Goal: Information Seeking & Learning: Find specific fact

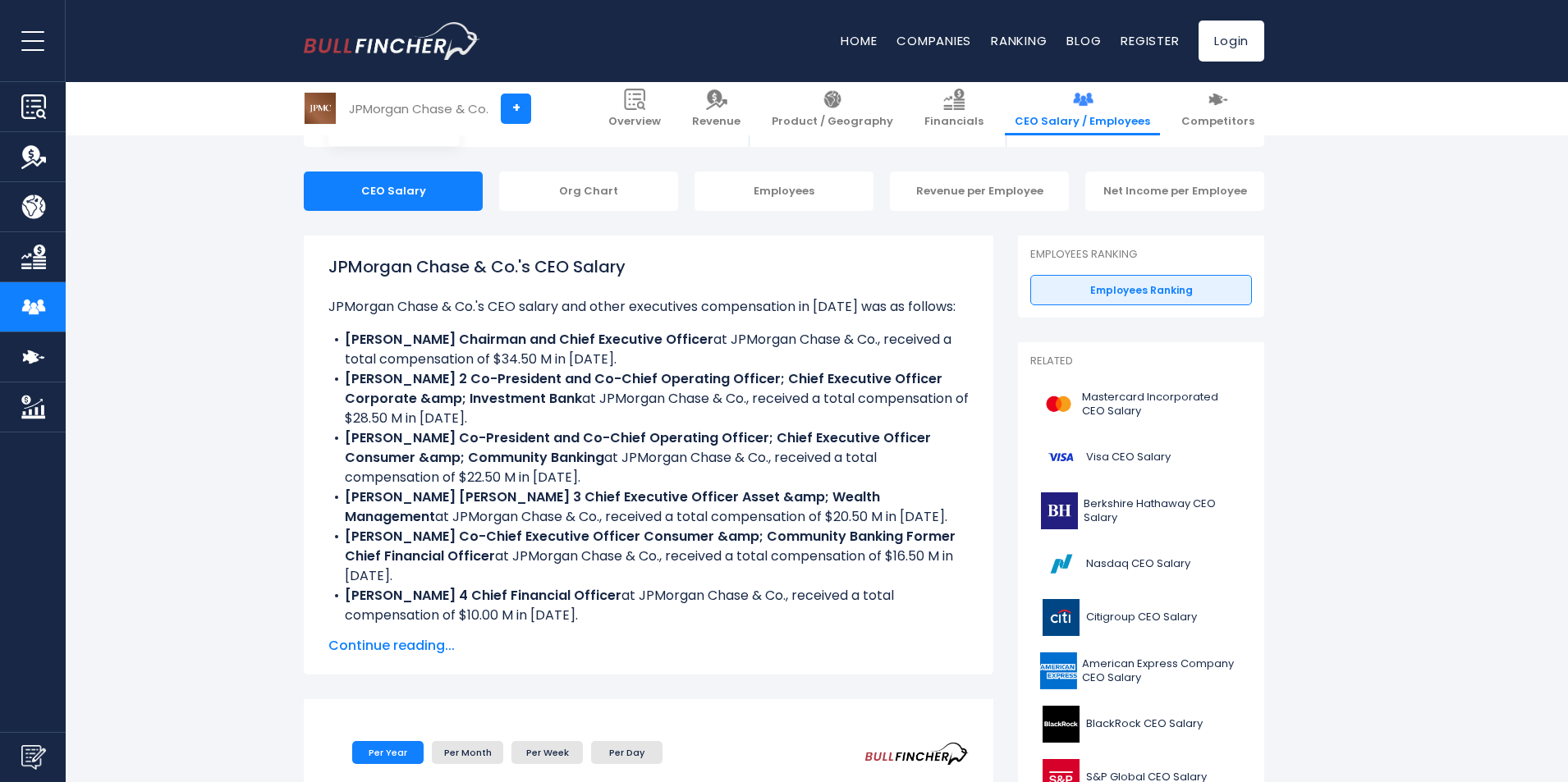
scroll to position [164, 0]
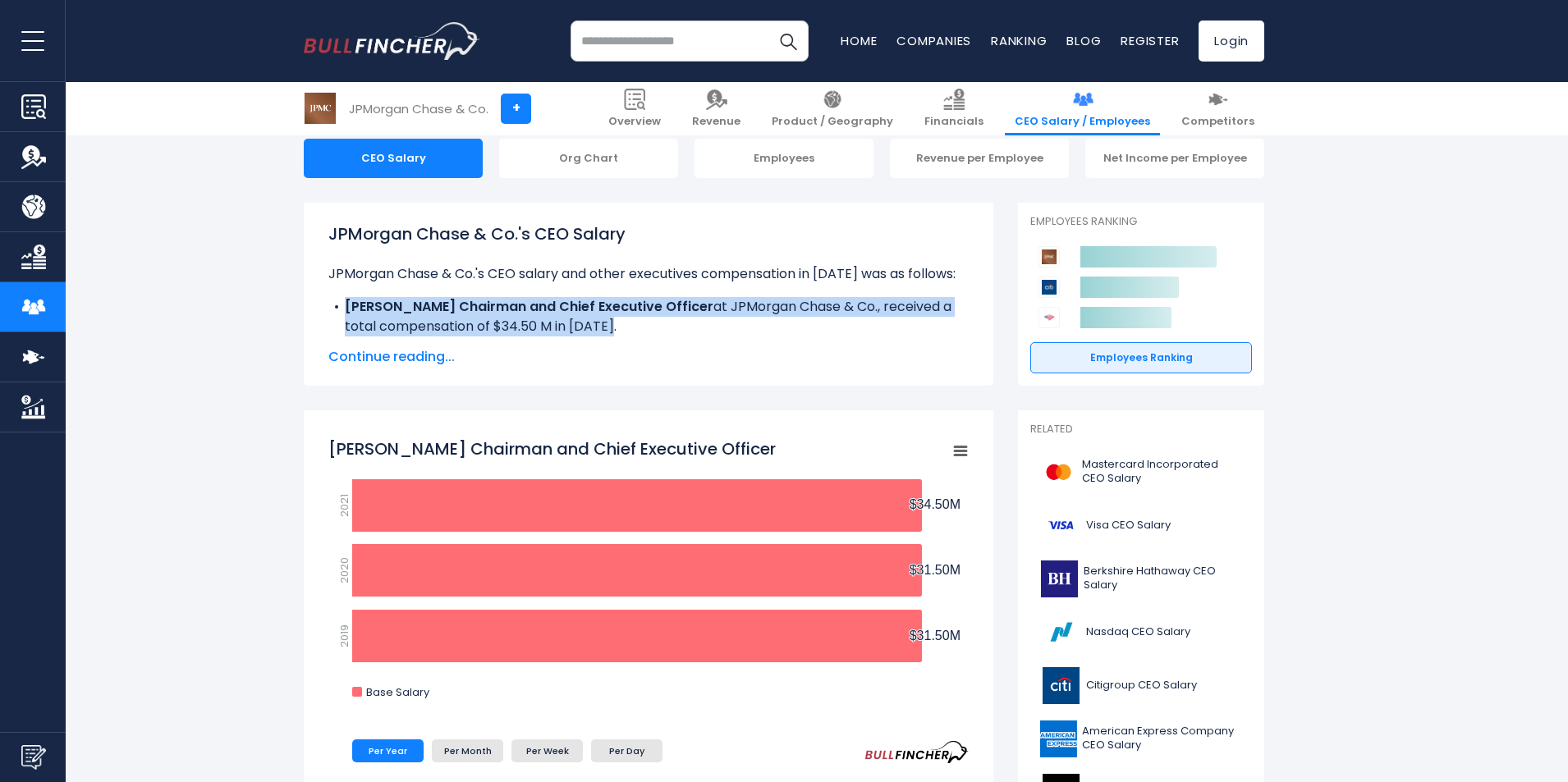
drag, startPoint x: 371, startPoint y: 304, endPoint x: 894, endPoint y: 329, distance: 523.6
click at [894, 329] on li "[PERSON_NAME] Chairman and Chief Executive Officer at JPMorgan Chase & Co., rec…" at bounding box center [649, 317] width 641 height 39
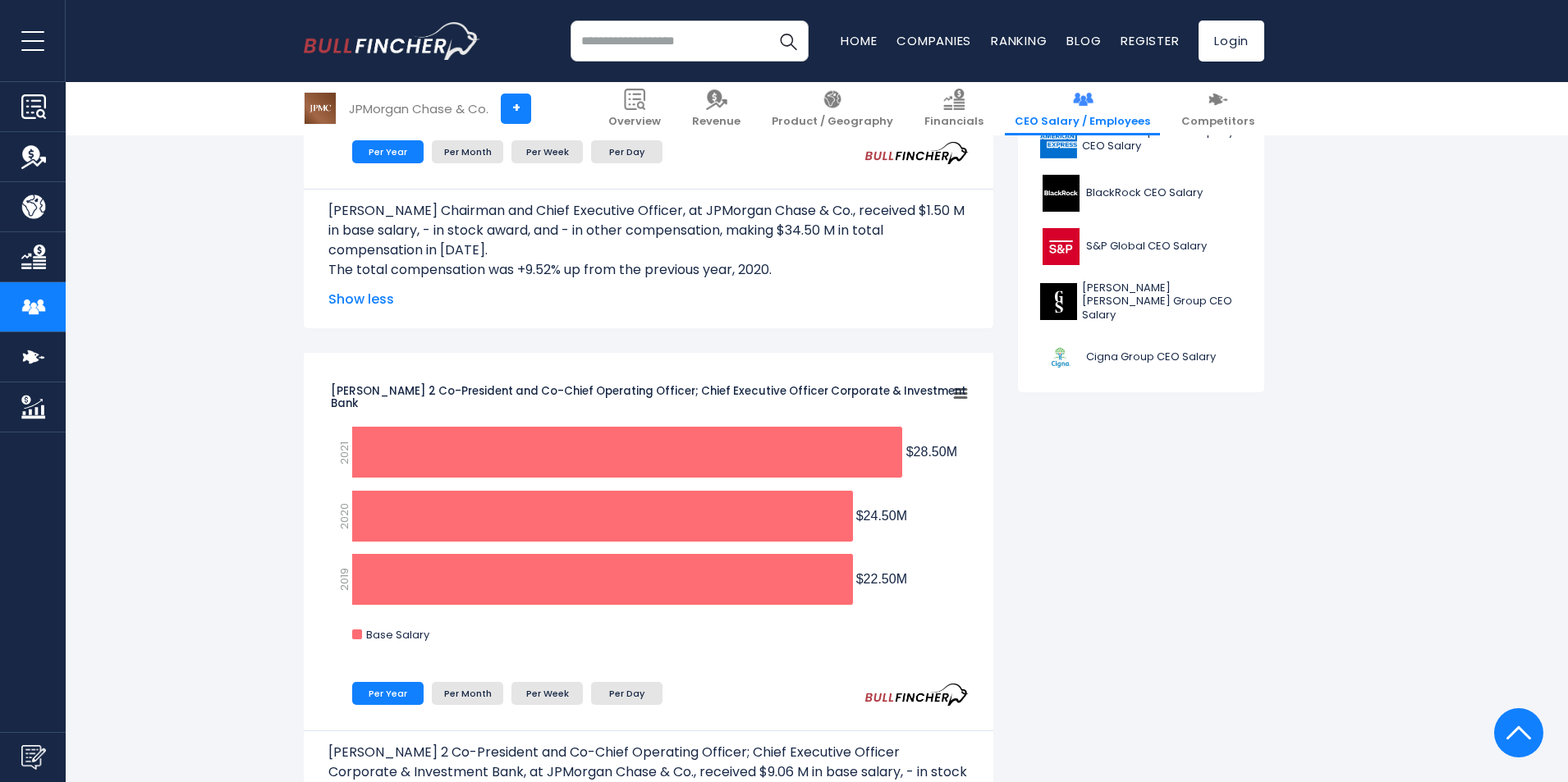
scroll to position [821, 0]
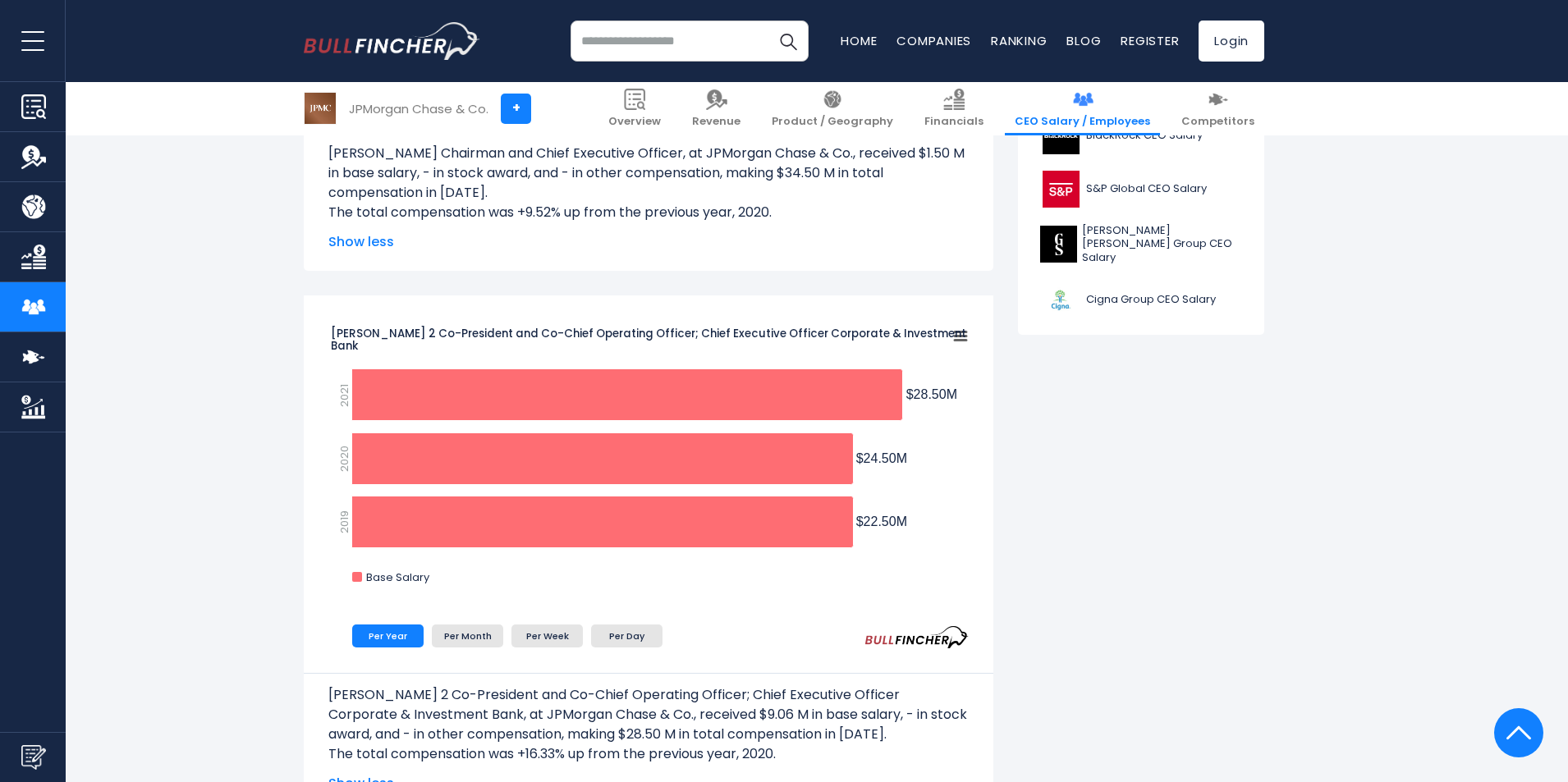
drag, startPoint x: 909, startPoint y: 400, endPoint x: 983, endPoint y: 400, distance: 74.0
click at [983, 400] on div "[PERSON_NAME] 2 Co-President and Co-Chief Operating Officer; Chief Executive Of…" at bounding box center [649, 554] width 689 height 517
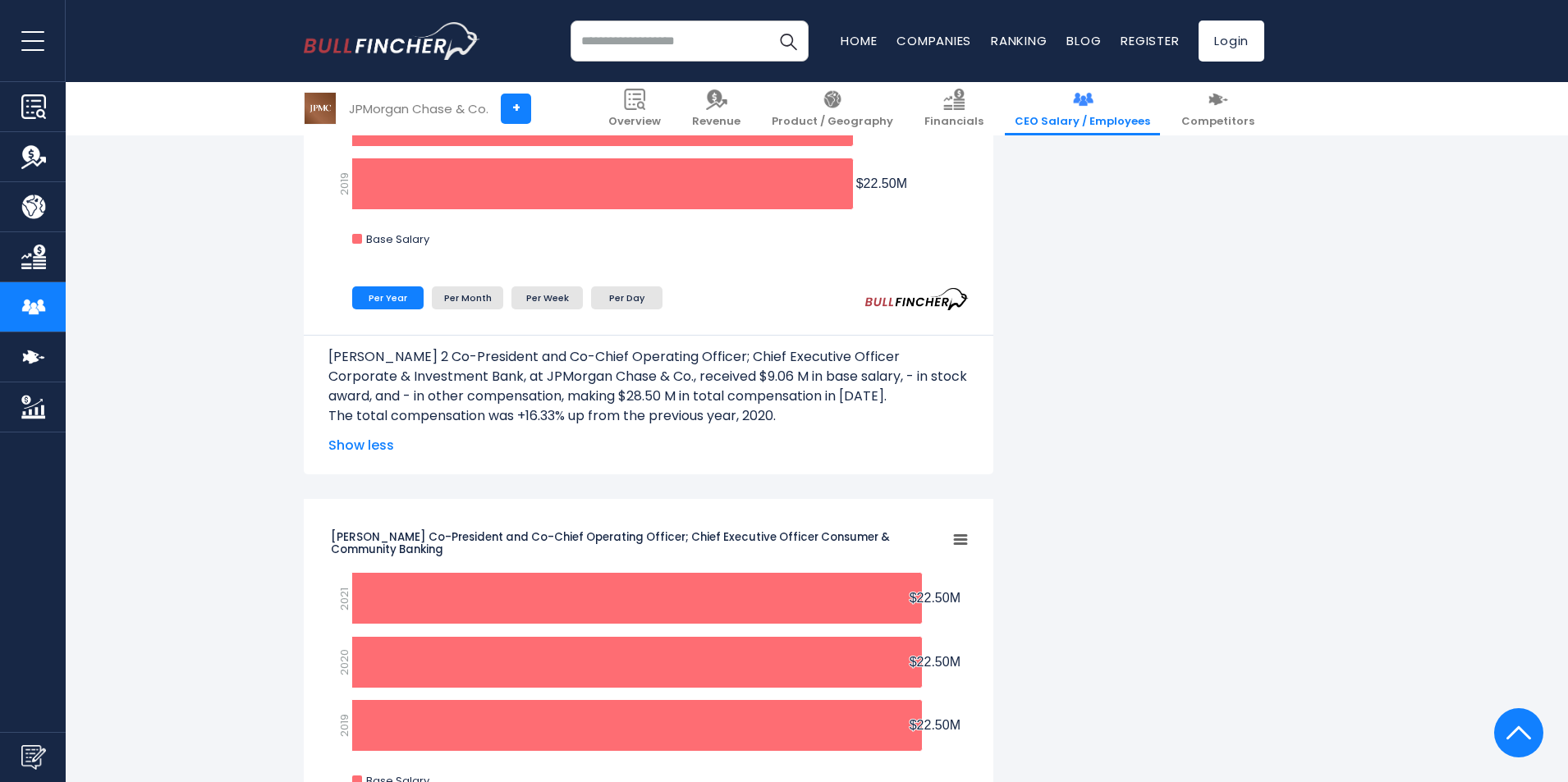
scroll to position [1067, 0]
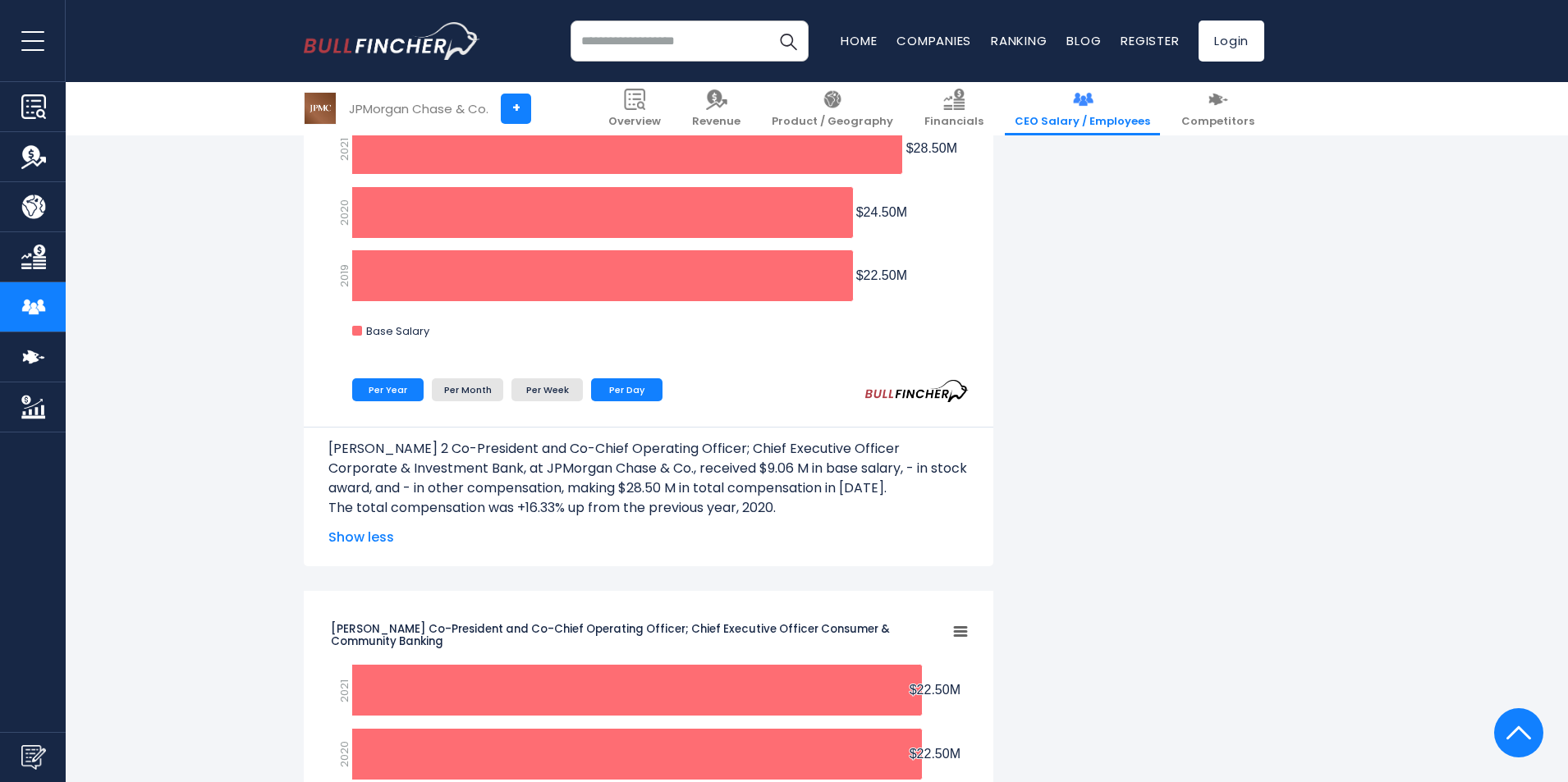
click at [627, 394] on li "Per Day" at bounding box center [627, 389] width 72 height 23
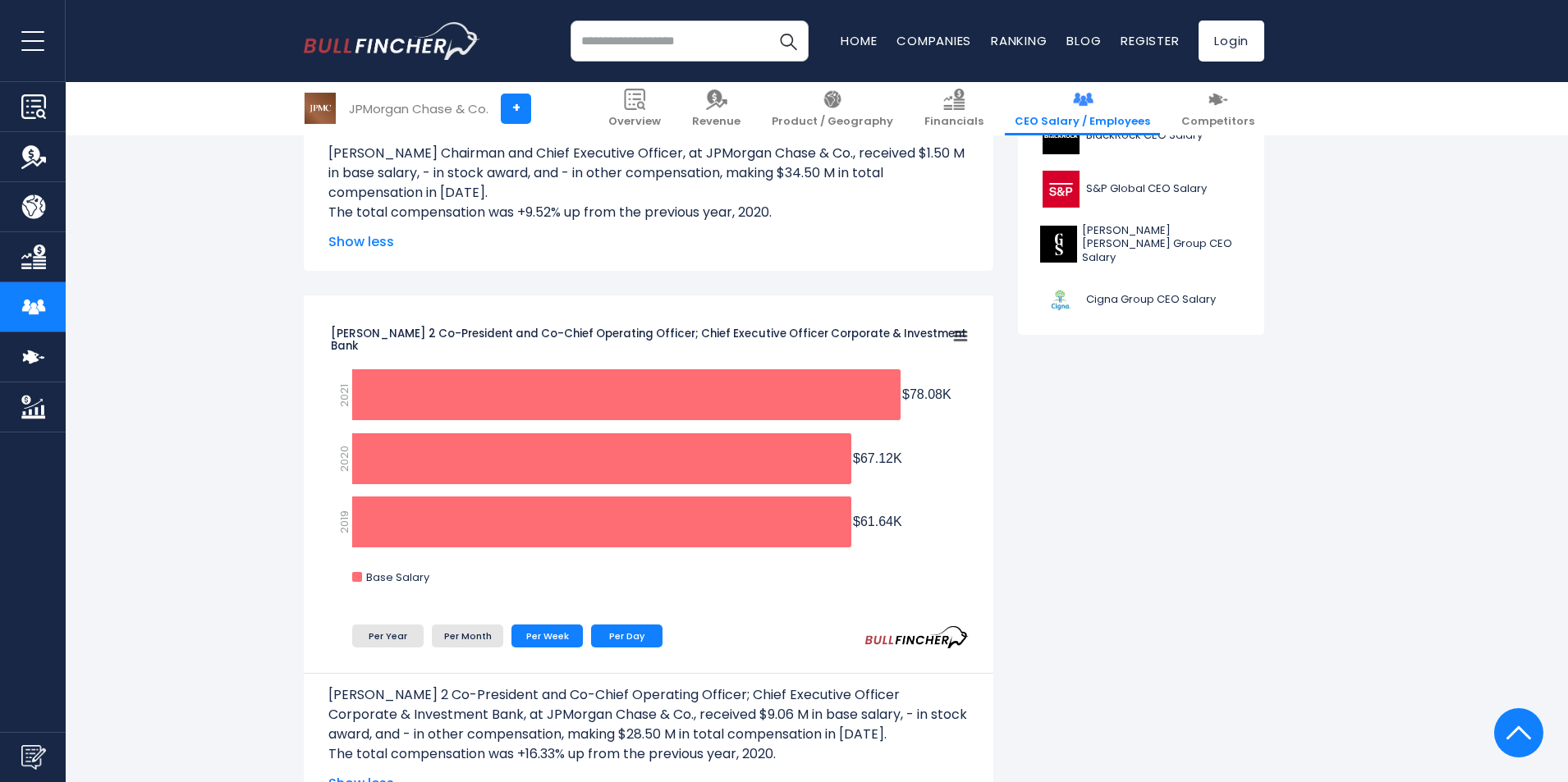
click at [518, 630] on li "Per Week" at bounding box center [547, 635] width 72 height 23
drag, startPoint x: 891, startPoint y: 396, endPoint x: 956, endPoint y: 391, distance: 65.2
click at [956, 391] on icon "Created with Highcharts 12.1.2 Chart context menu [PERSON_NAME] 2 Co-President …" at bounding box center [649, 457] width 641 height 287
drag, startPoint x: 951, startPoint y: 394, endPoint x: 885, endPoint y: 396, distance: 66.0
click at [885, 396] on rect "Daniel Pinto 2 Co-President and Co-Chief Operating Officer; Chief Executive Off…" at bounding box center [649, 457] width 641 height 287
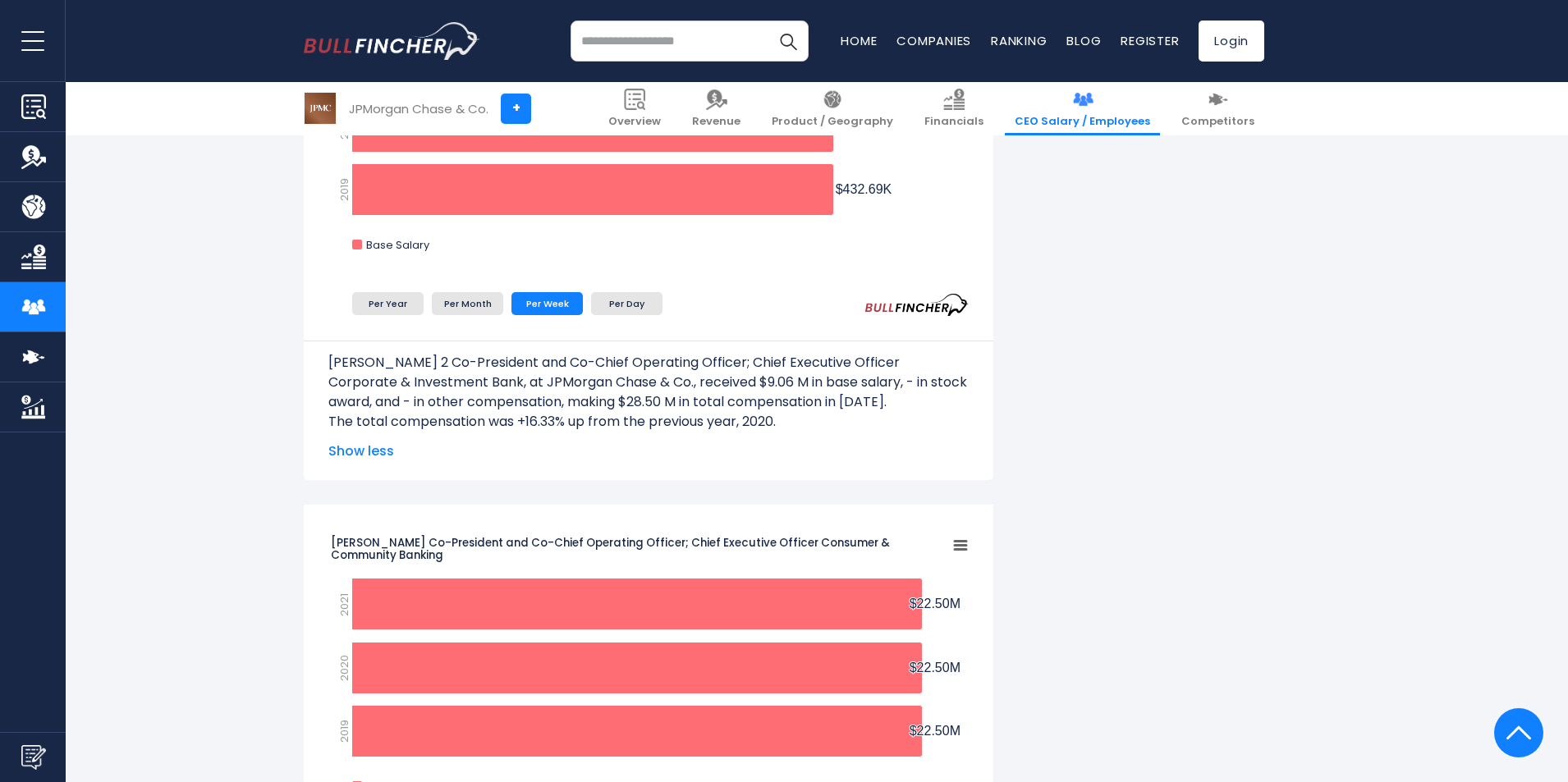
scroll to position [1067, 0]
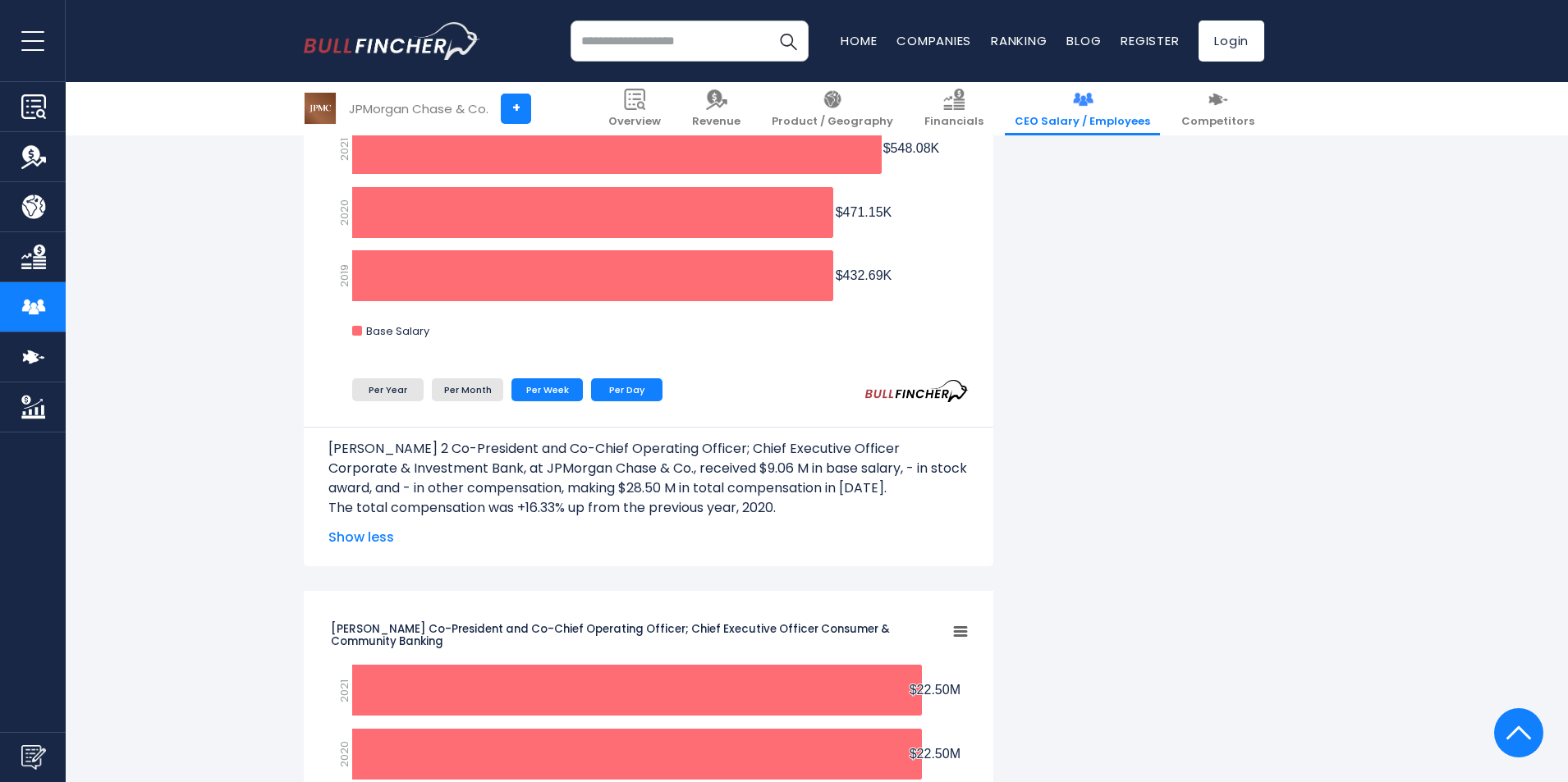
click at [645, 385] on li "Per Day" at bounding box center [627, 389] width 72 height 23
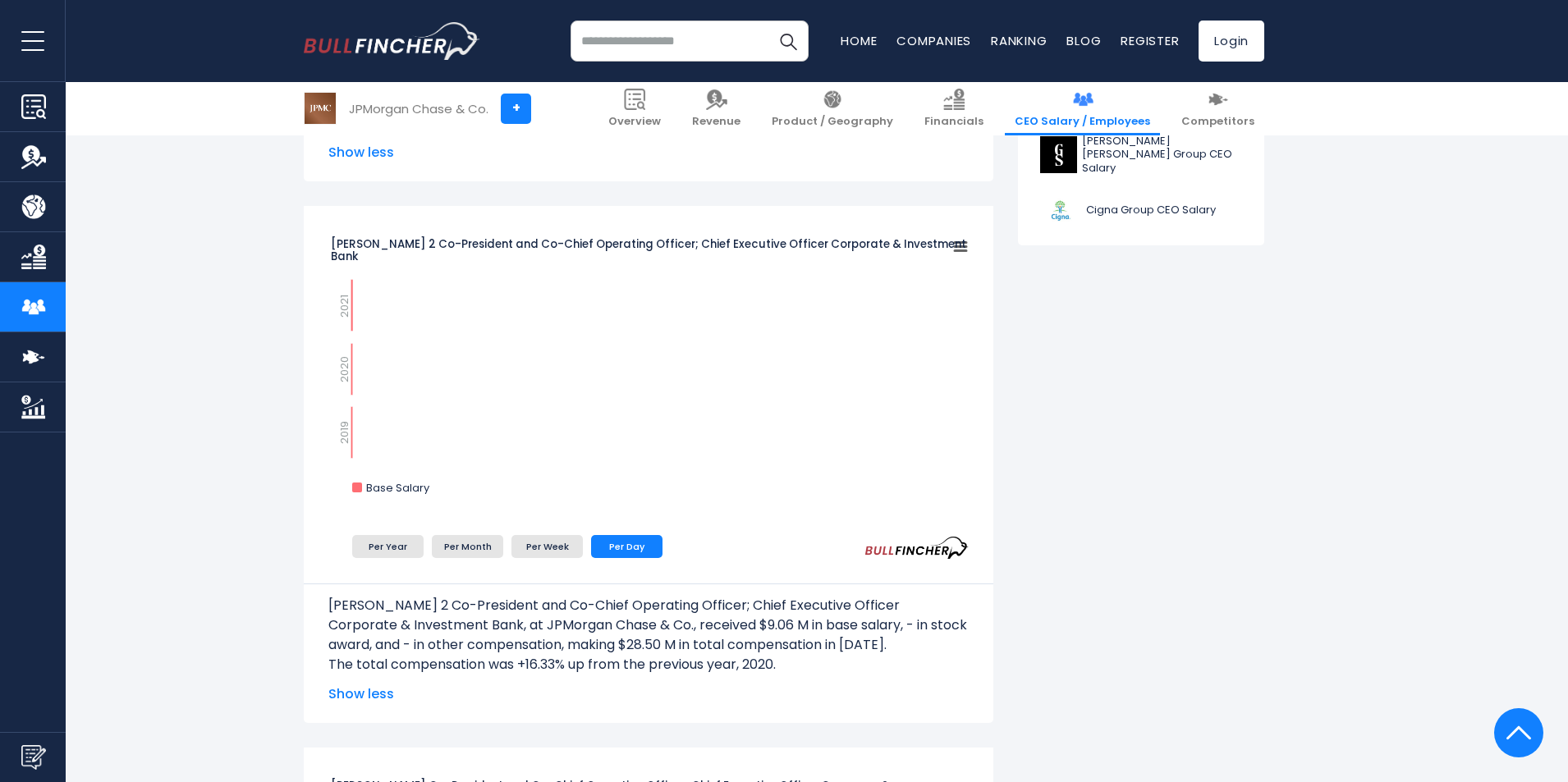
scroll to position [821, 0]
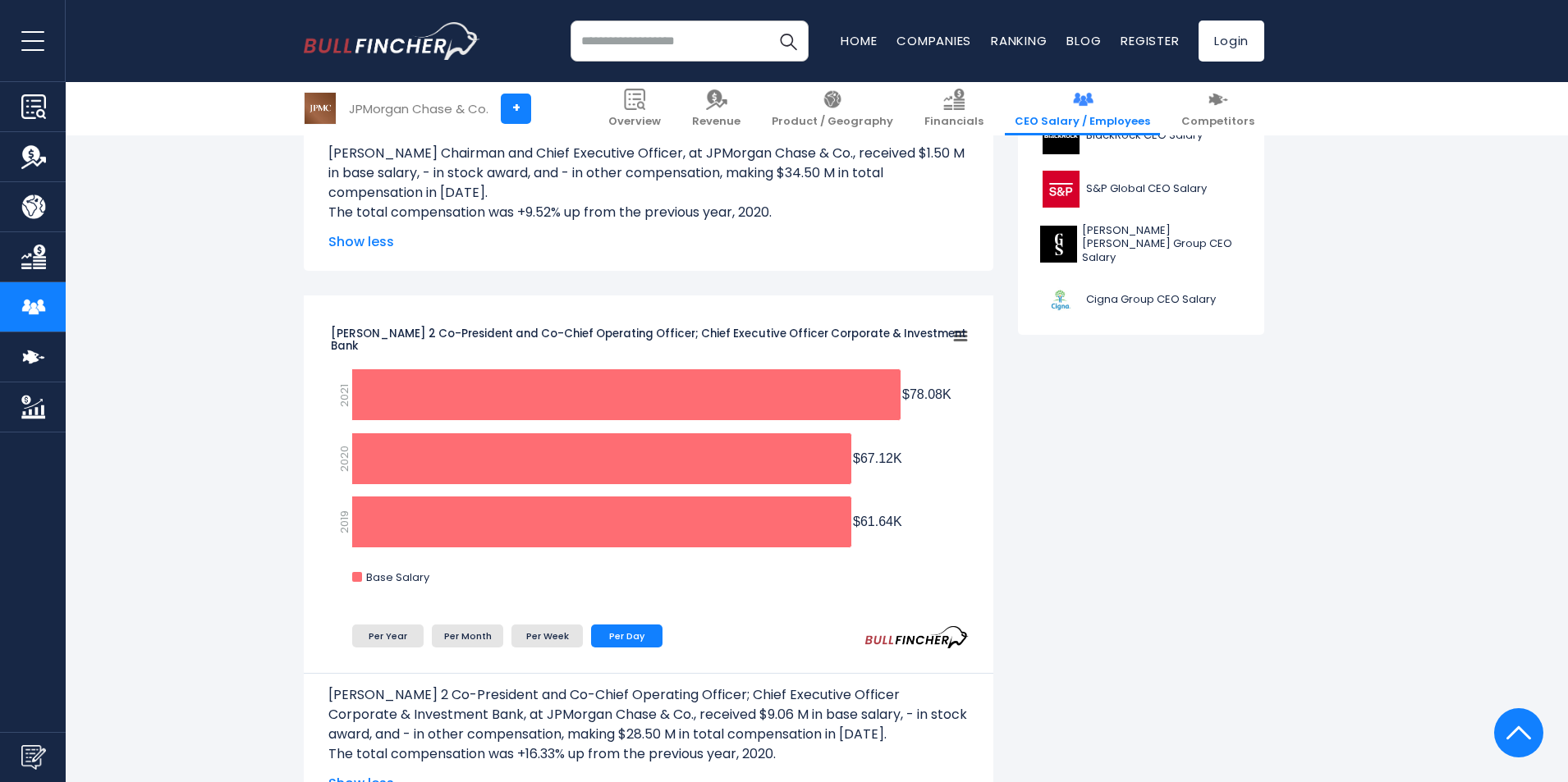
drag, startPoint x: 914, startPoint y: 388, endPoint x: 974, endPoint y: 399, distance: 61.0
click at [973, 399] on div "[PERSON_NAME] 2 Co-President and Co-Chief Operating Officer; Chief Executive Of…" at bounding box center [649, 554] width 689 height 517
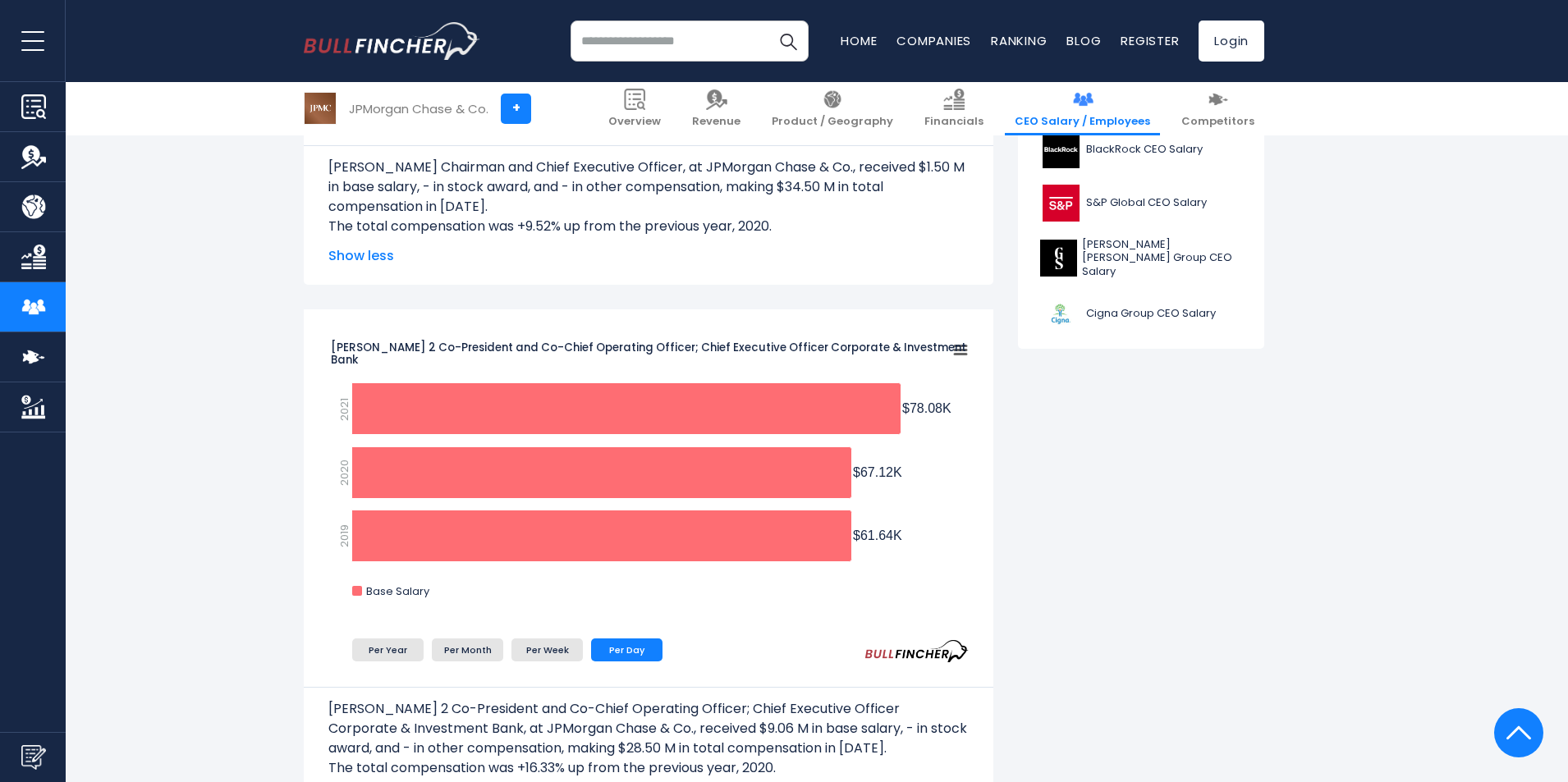
scroll to position [411, 0]
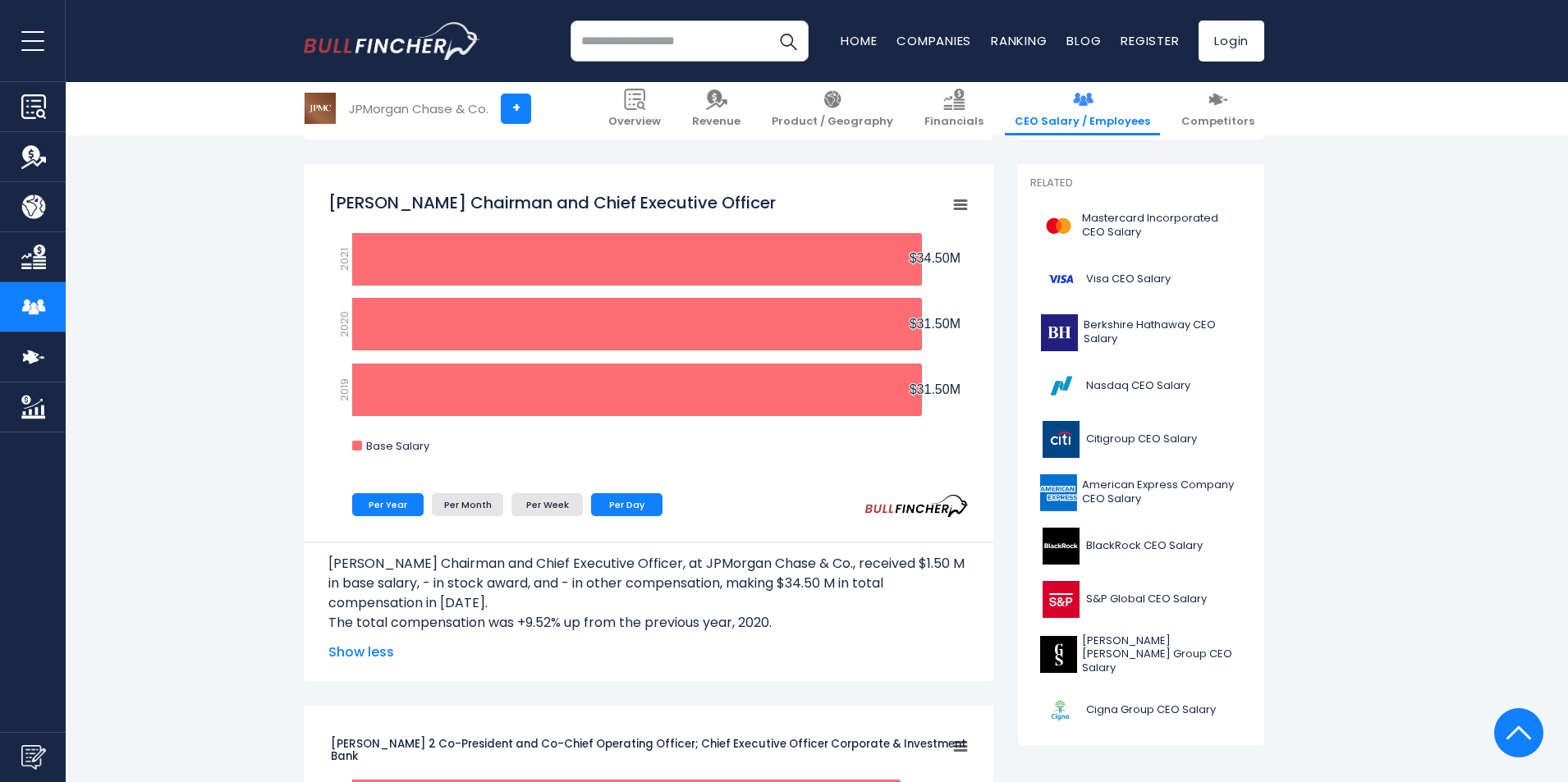
click at [628, 509] on li "Per Day" at bounding box center [627, 504] width 72 height 23
drag, startPoint x: 931, startPoint y: 269, endPoint x: 989, endPoint y: 267, distance: 58.0
click at [989, 267] on div "[PERSON_NAME] Chairman and Chief Executive Officer Created with Highcharts 12.1…" at bounding box center [649, 423] width 689 height 517
click at [539, 508] on li "Per Week" at bounding box center [547, 504] width 72 height 23
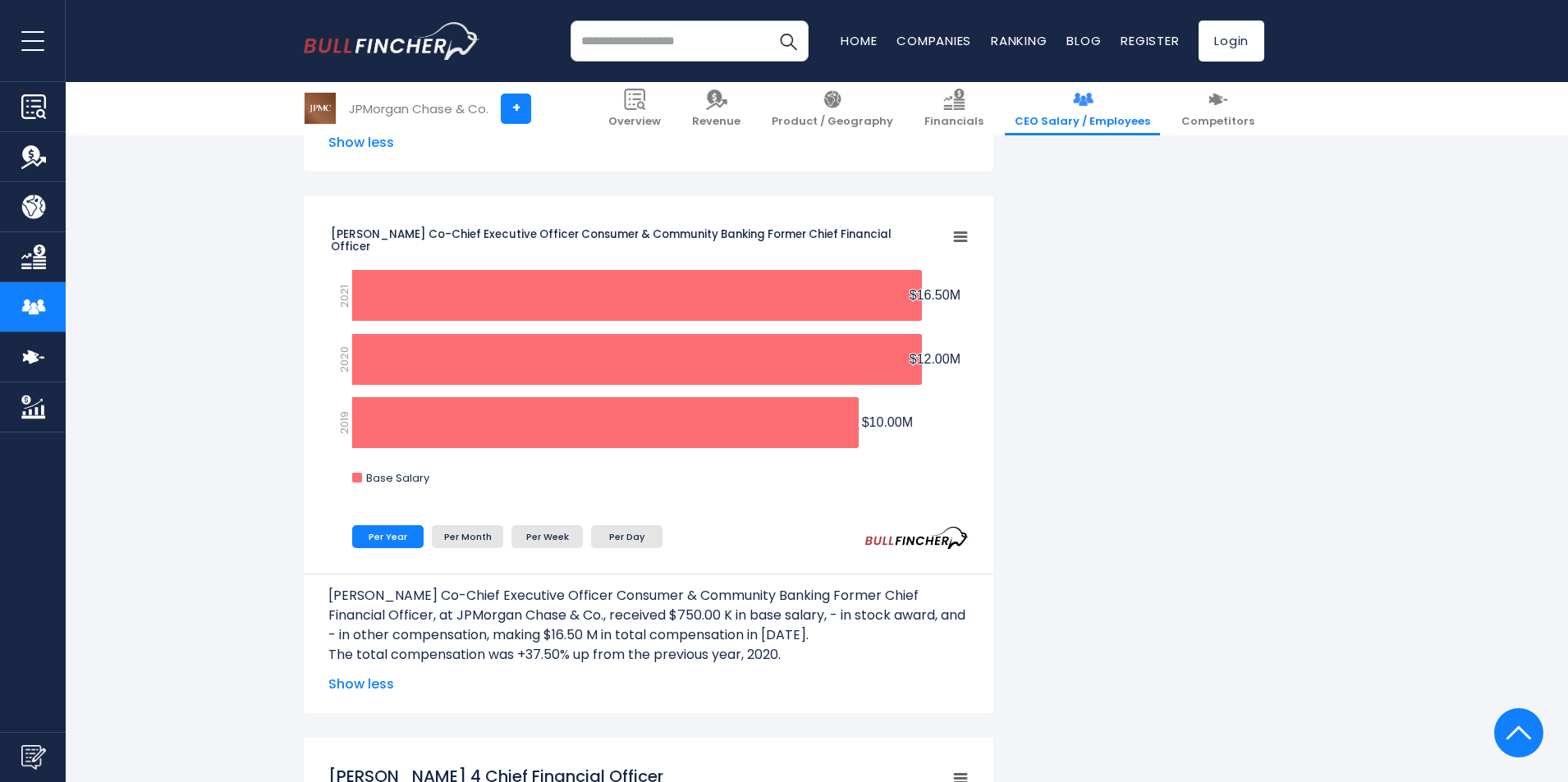
scroll to position [2544, 0]
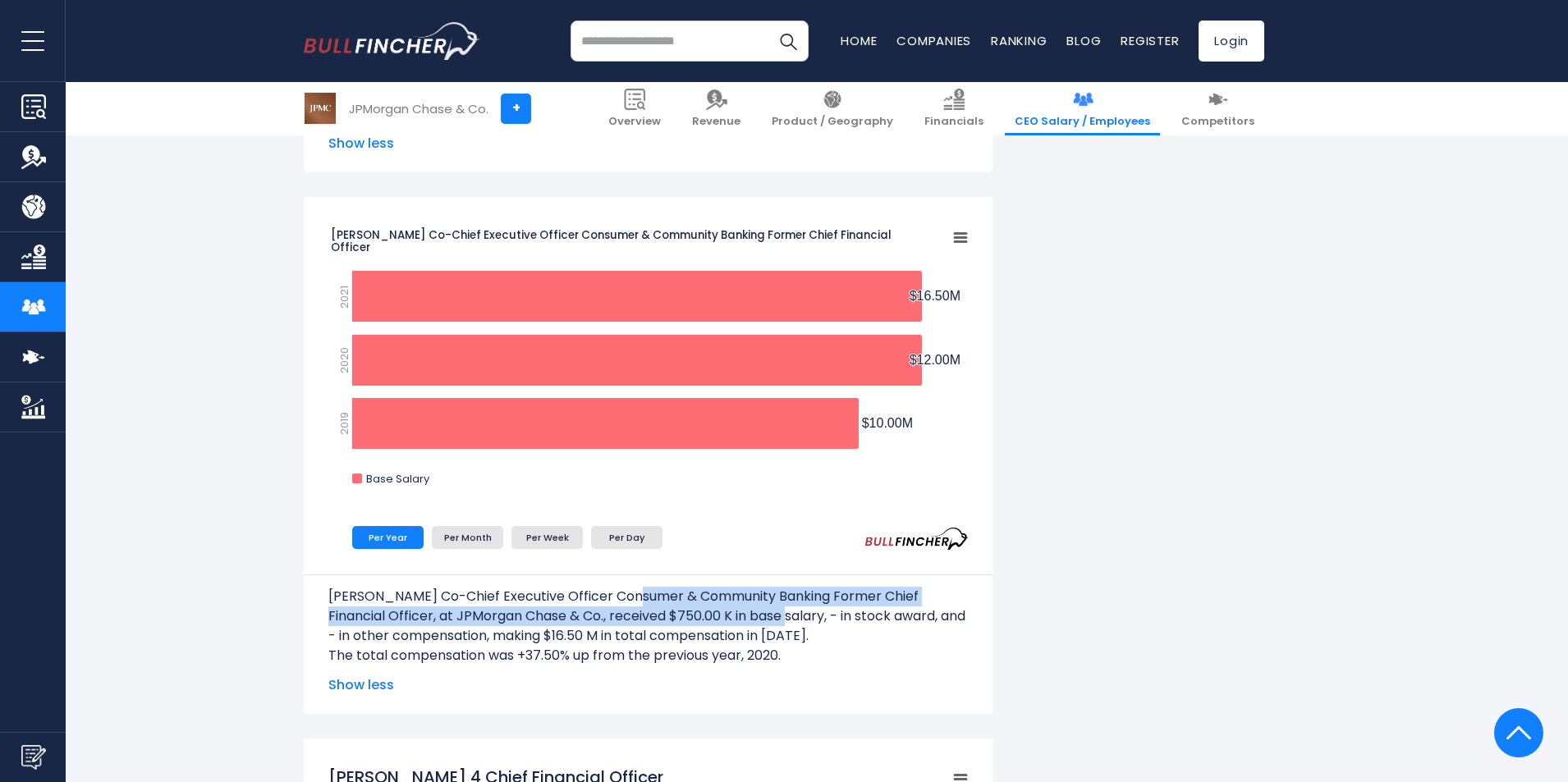
drag, startPoint x: 699, startPoint y: 607, endPoint x: 765, endPoint y: 607, distance: 66.0
click at [765, 607] on p "[PERSON_NAME] Co-Chief Executive Officer Consumer & Community Banking Former Ch…" at bounding box center [649, 616] width 641 height 59
click at [768, 610] on p "[PERSON_NAME] Co-Chief Executive Officer Consumer & Community Banking Former Ch…" at bounding box center [649, 616] width 641 height 59
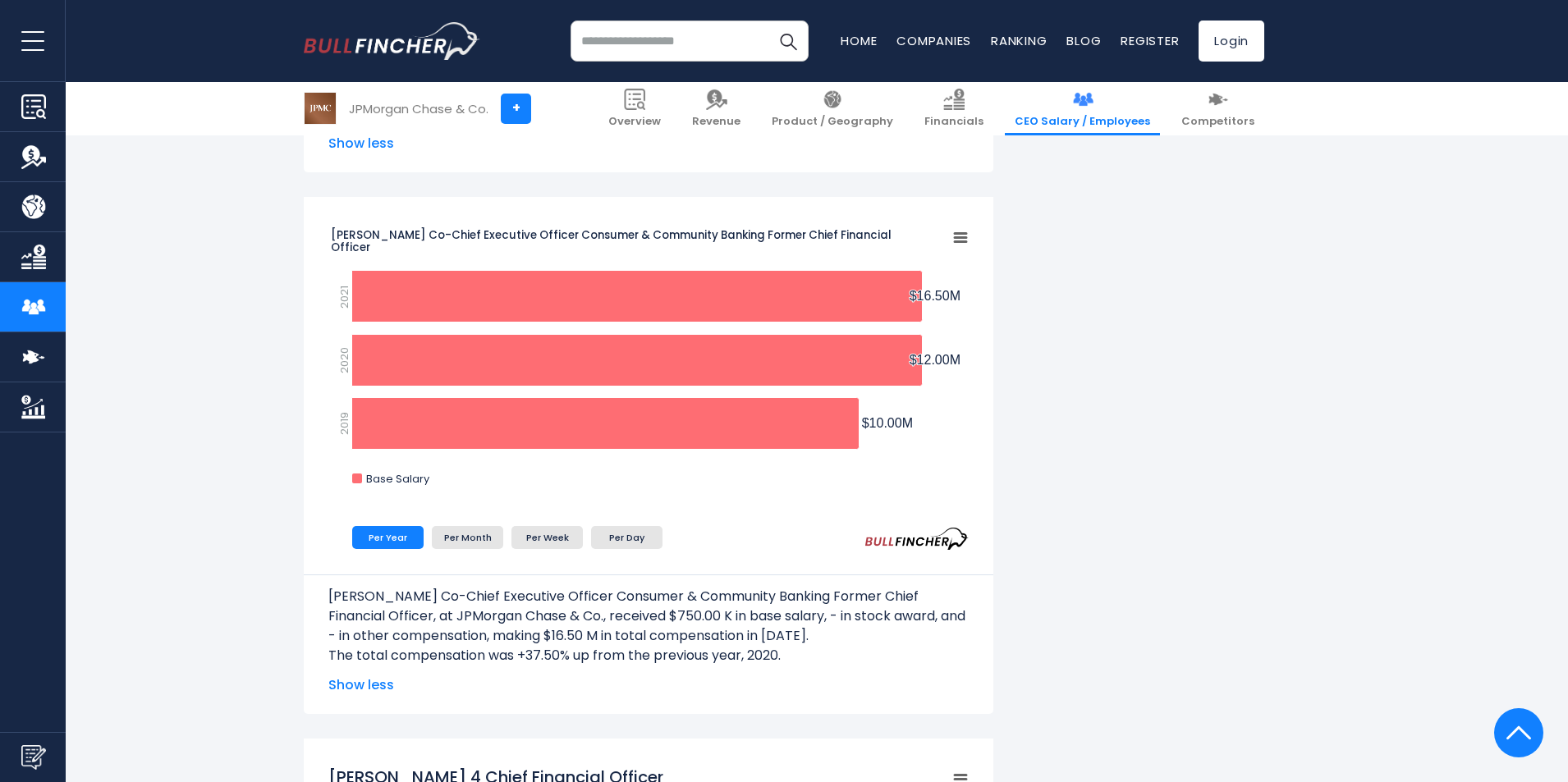
drag, startPoint x: 845, startPoint y: 623, endPoint x: 980, endPoint y: 629, distance: 135.1
click at [980, 629] on div "[PERSON_NAME] Co-Chief Executive Officer Consumer & Community Banking Former Ch…" at bounding box center [649, 620] width 689 height 90
click at [932, 635] on p "[PERSON_NAME] Co-Chief Executive Officer Consumer & Community Banking Former Ch…" at bounding box center [649, 616] width 641 height 59
drag, startPoint x: 678, startPoint y: 615, endPoint x: 733, endPoint y: 615, distance: 55.0
click at [733, 615] on p "[PERSON_NAME] Co-Chief Executive Officer Consumer & Community Banking Former Ch…" at bounding box center [649, 616] width 641 height 59
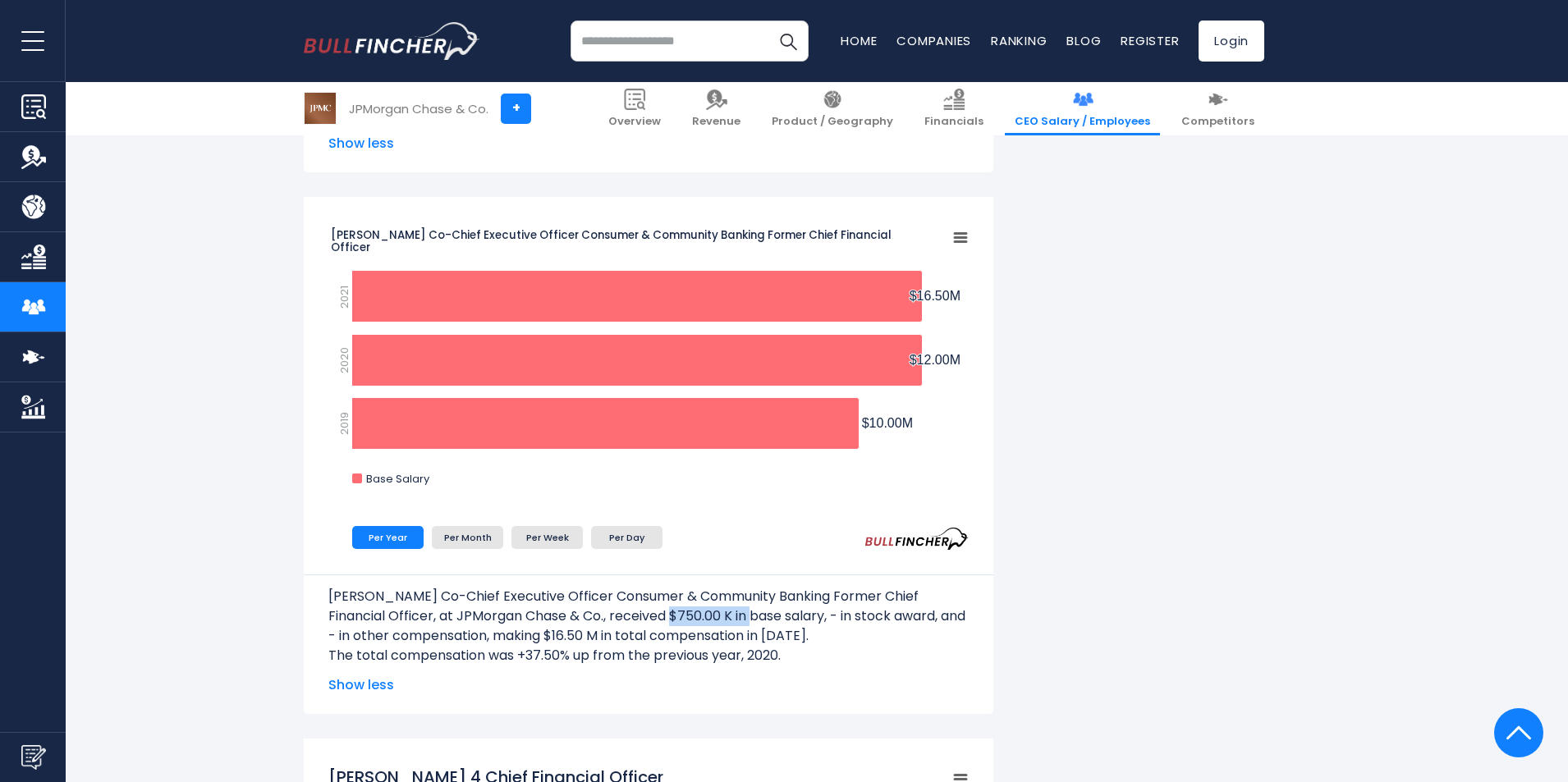
click at [733, 615] on p "[PERSON_NAME] Co-Chief Executive Officer Consumer & Community Banking Former Ch…" at bounding box center [649, 616] width 641 height 59
drag, startPoint x: 677, startPoint y: 616, endPoint x: 737, endPoint y: 618, distance: 60.0
click at [737, 618] on p "[PERSON_NAME] Co-Chief Executive Officer Consumer & Community Banking Former Ch…" at bounding box center [649, 616] width 641 height 59
click at [1068, 609] on div "JPMorgan Chase & Co.'s CEO Salary JPMorgan Chase & Co.'s CEO salary and other e…" at bounding box center [784, 354] width 960 height 5063
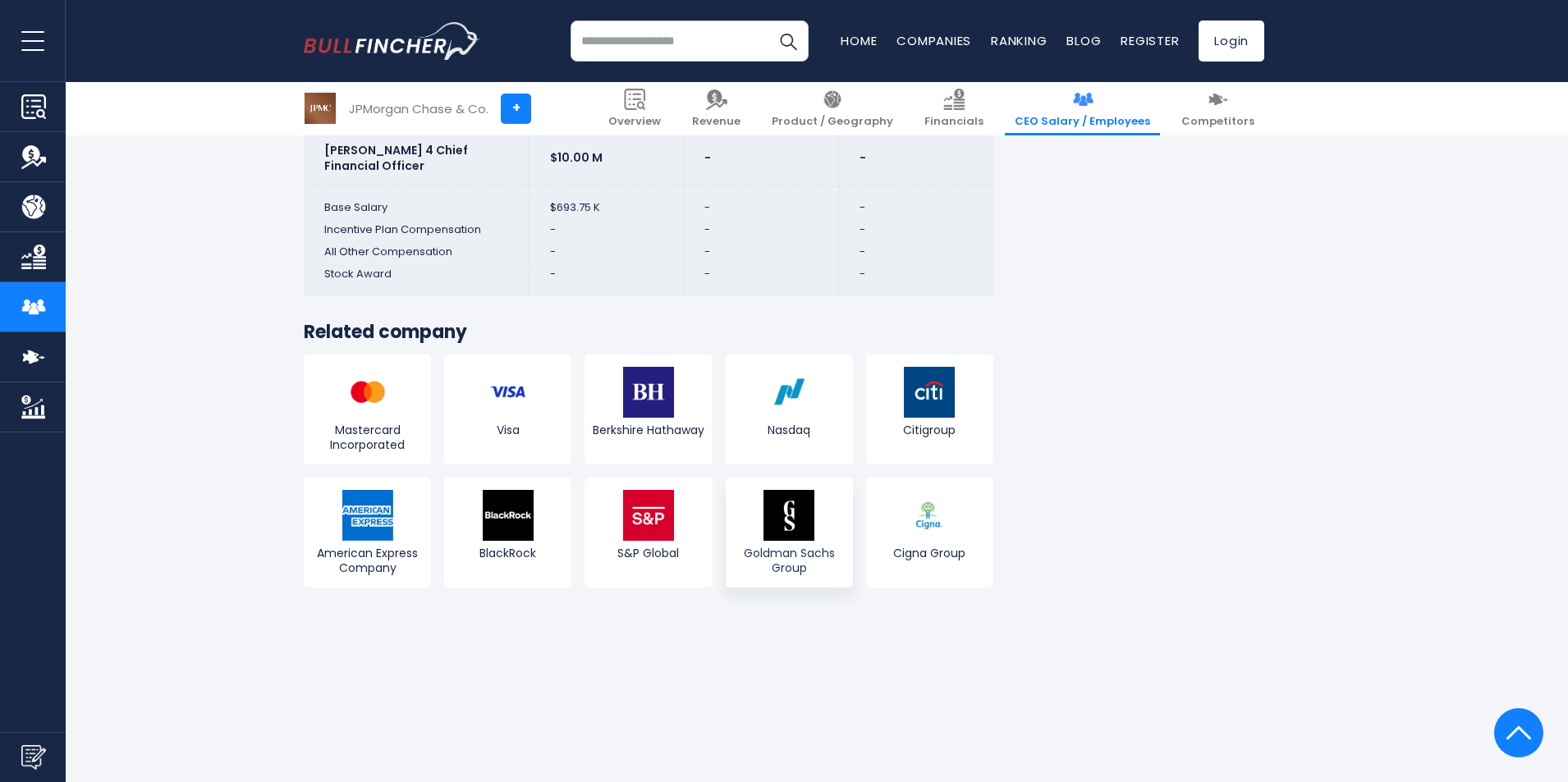
scroll to position [4022, 0]
